Goal: Transaction & Acquisition: Subscribe to service/newsletter

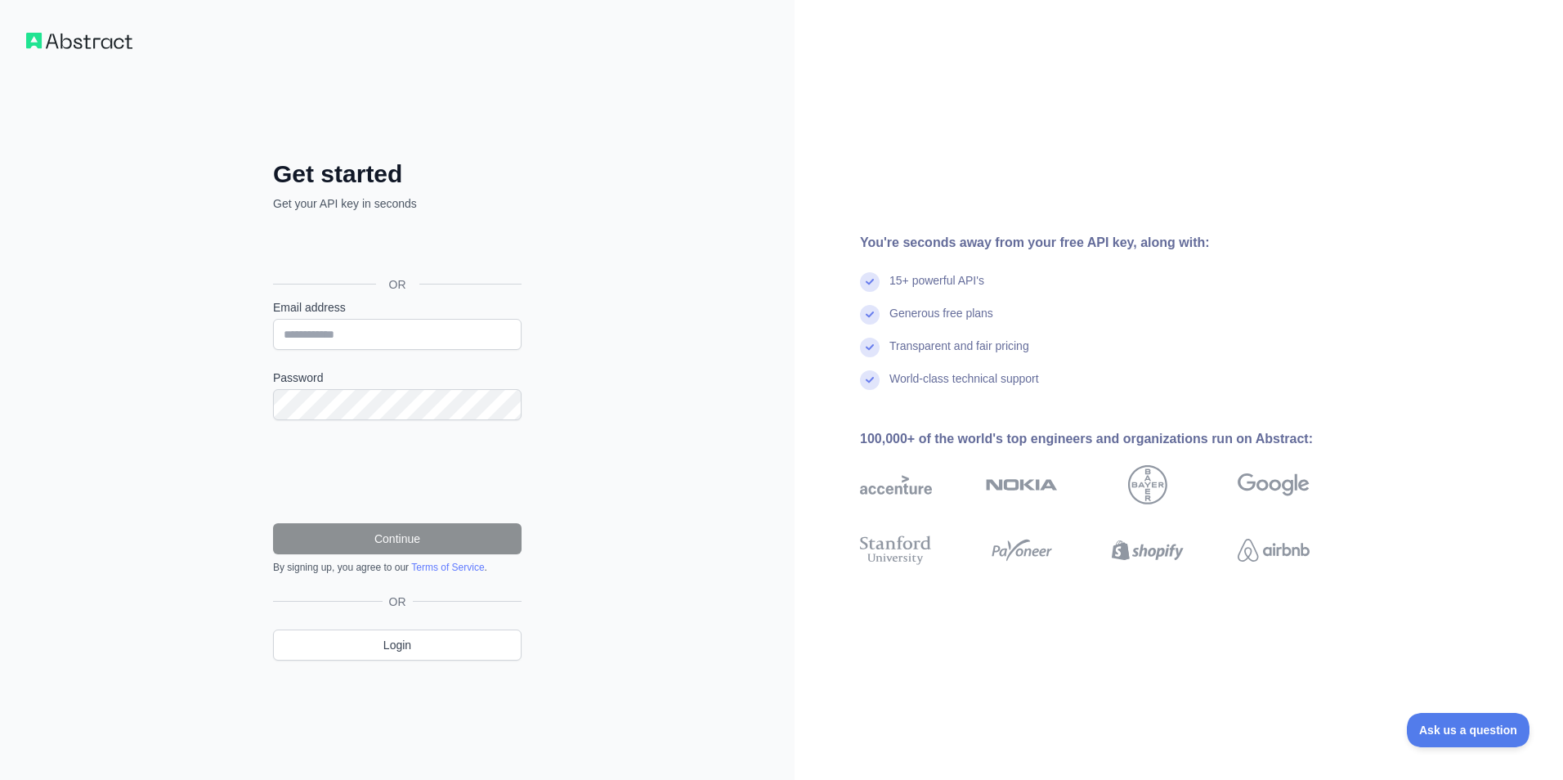
click at [110, 43] on img at bounding box center [79, 41] width 106 height 16
